Goal: Information Seeking & Learning: Learn about a topic

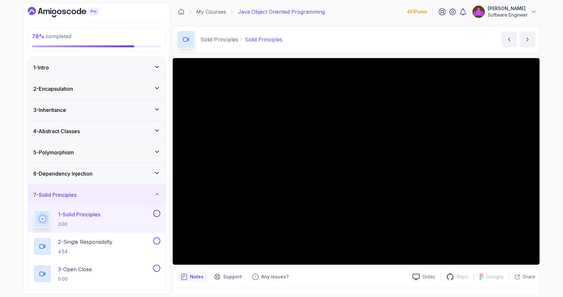
scroll to position [16, 0]
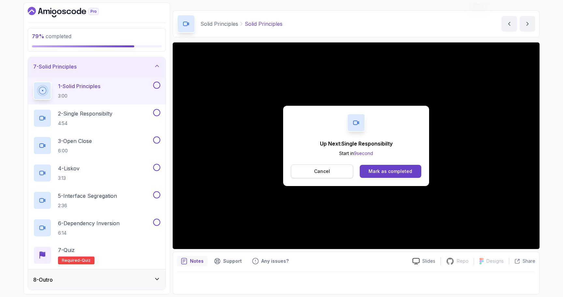
click at [321, 169] on p "Cancel" at bounding box center [322, 171] width 16 height 7
click at [385, 170] on div "Mark as completed" at bounding box center [391, 171] width 44 height 7
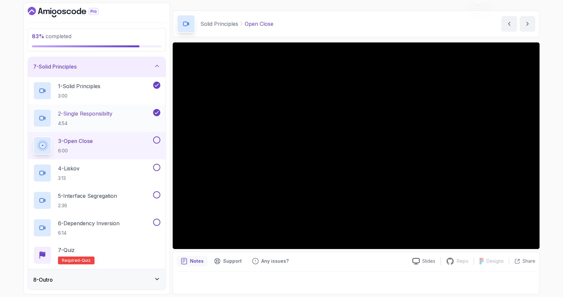
click at [126, 120] on div "2 - Single Responsibilty 4:54" at bounding box center [92, 118] width 119 height 18
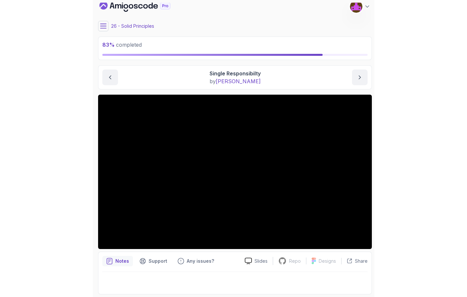
scroll to position [5, 0]
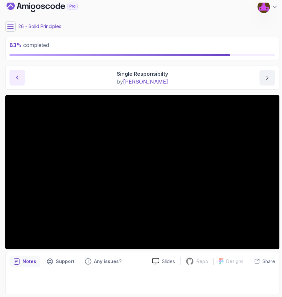
click at [16, 74] on icon "previous content" at bounding box center [17, 77] width 7 height 7
click at [265, 81] on icon "next content" at bounding box center [267, 77] width 7 height 7
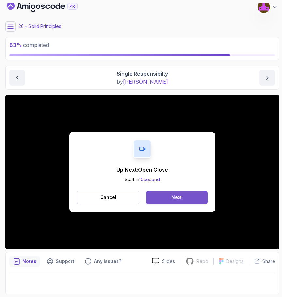
click at [189, 202] on button "Next" at bounding box center [177, 197] width 62 height 13
